Goal: Task Accomplishment & Management: Use online tool/utility

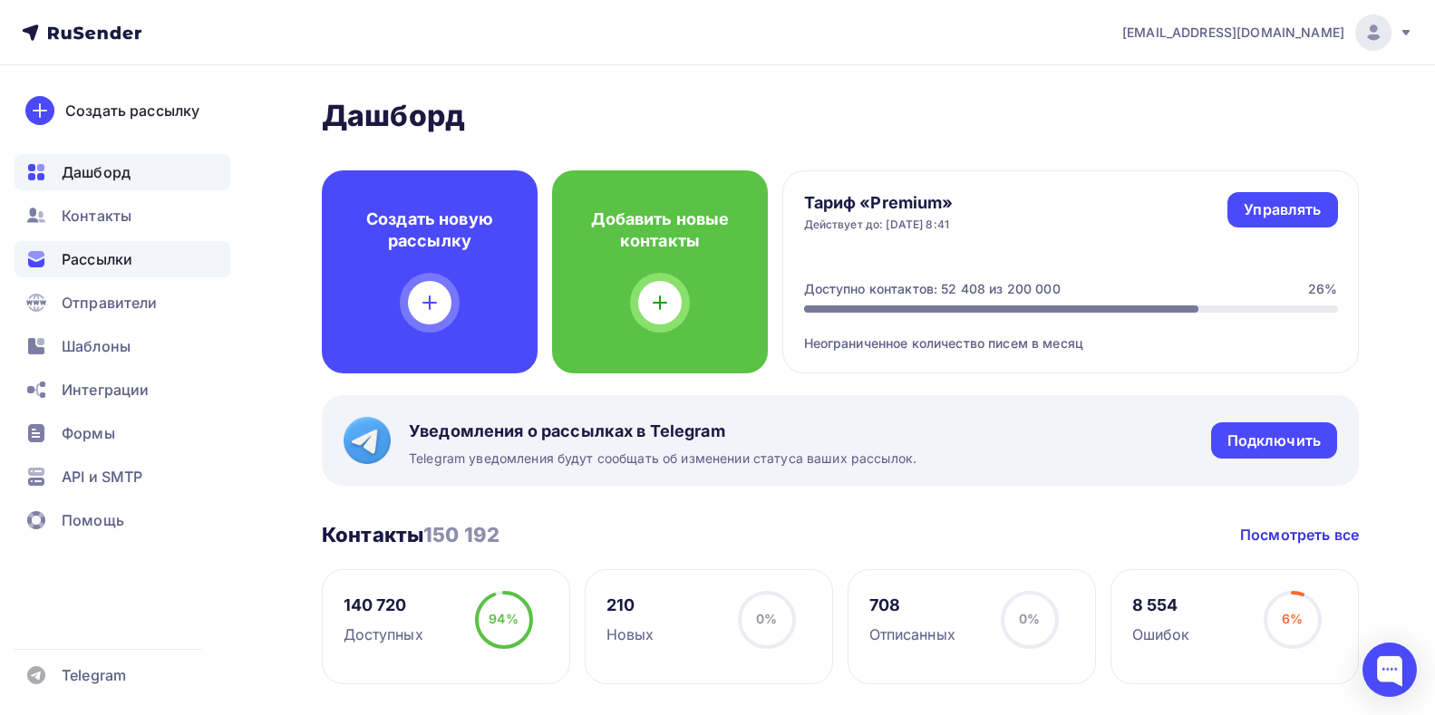
click at [106, 261] on span "Рассылки" at bounding box center [97, 259] width 71 height 22
click at [112, 254] on span "Рассылки" at bounding box center [97, 259] width 71 height 22
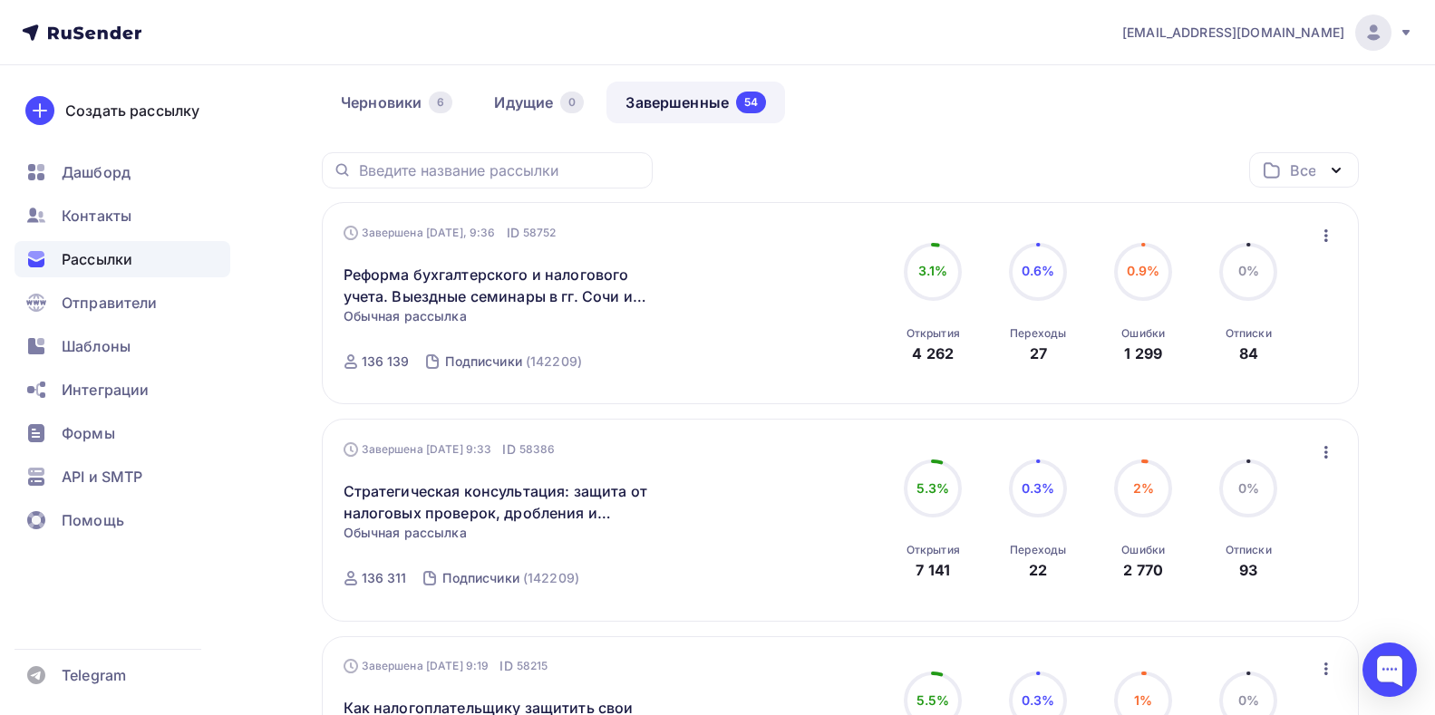
scroll to position [181, 0]
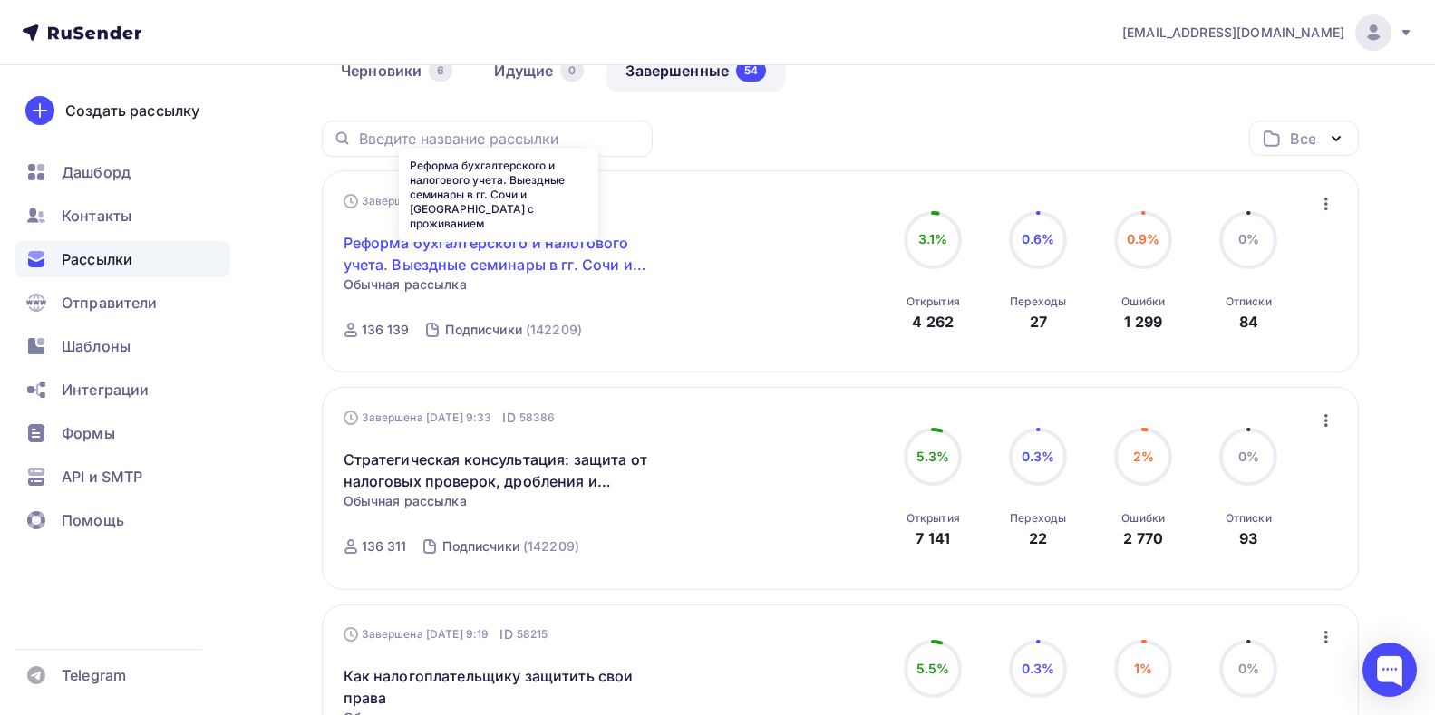
click at [424, 239] on link "Реформа бухгалтерского и налогового учета. Выездные семинары в гг. Сочи и [GEOG…" at bounding box center [499, 254] width 311 height 44
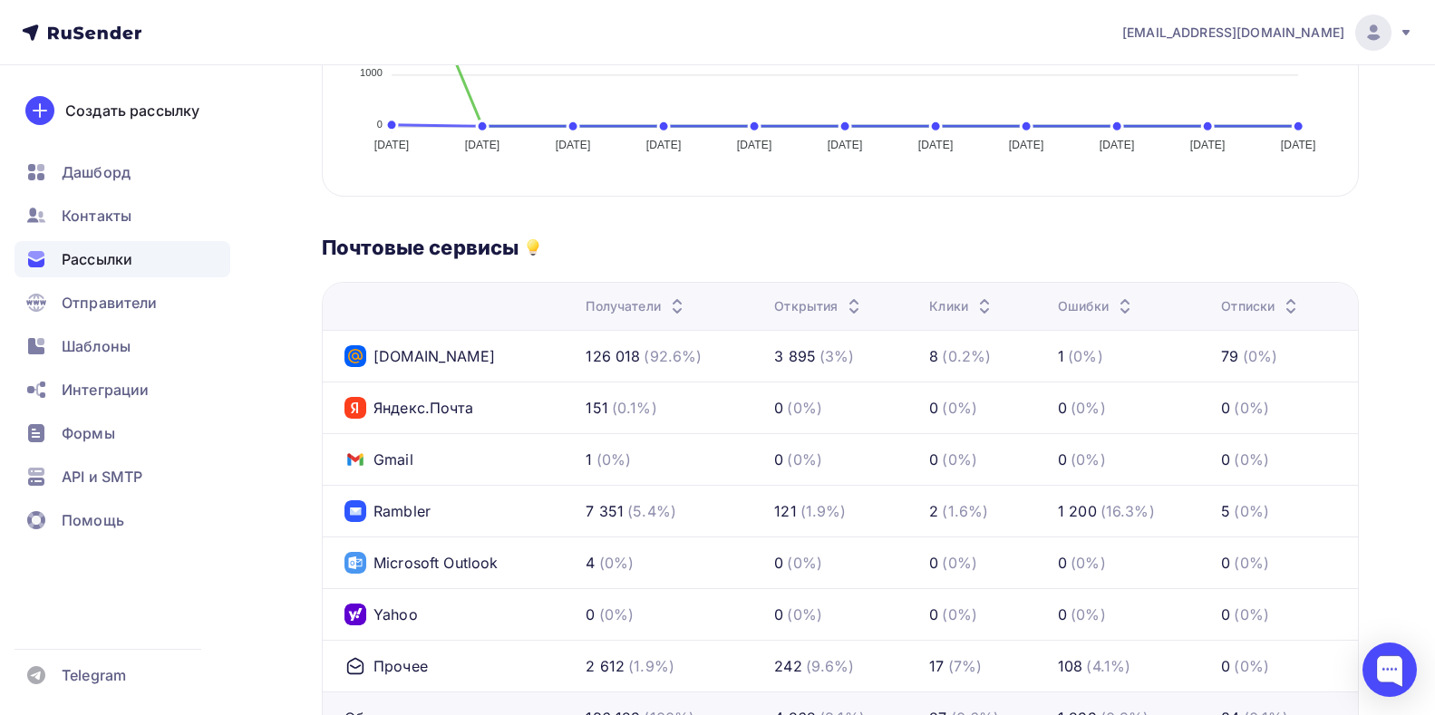
scroll to position [907, 0]
